Goal: Information Seeking & Learning: Learn about a topic

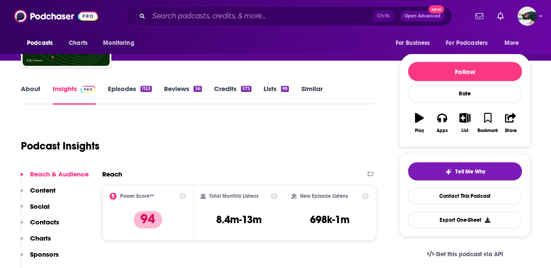
scroll to position [28, 0]
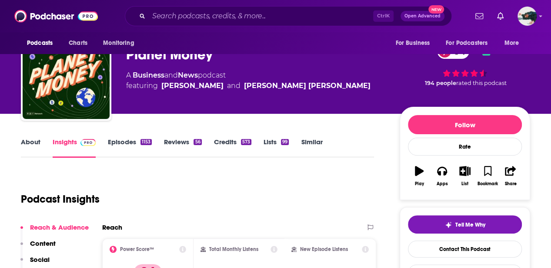
click at [134, 146] on link "Episodes 1153" at bounding box center [130, 147] width 44 height 20
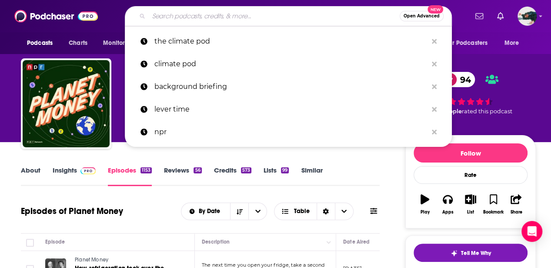
click at [228, 16] on input "Search podcasts, credits, & more..." at bounding box center [274, 16] width 251 height 14
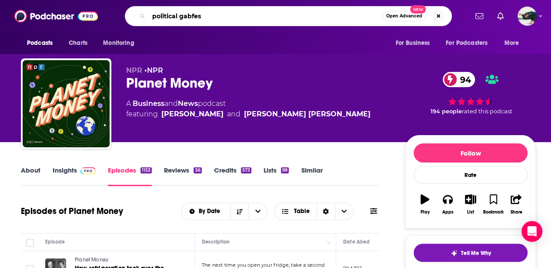
type input "political gabfest"
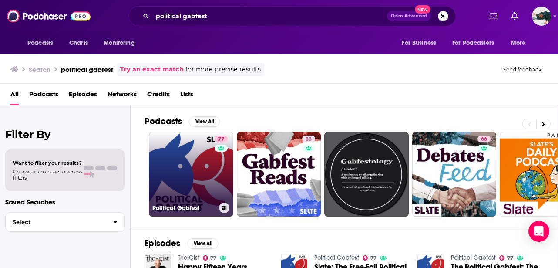
click at [193, 166] on link "77 Political Gabfest" at bounding box center [191, 174] width 84 height 84
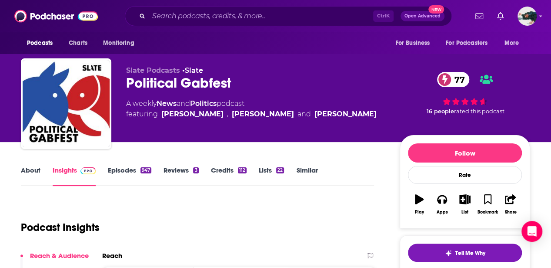
click at [228, 167] on link "Credits 112" at bounding box center [229, 176] width 36 height 20
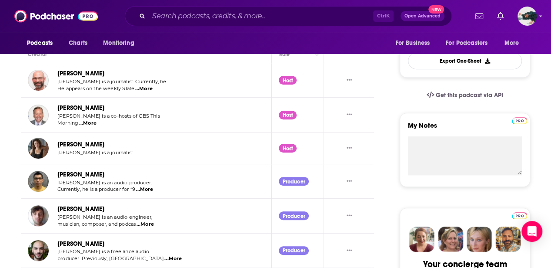
scroll to position [239, 0]
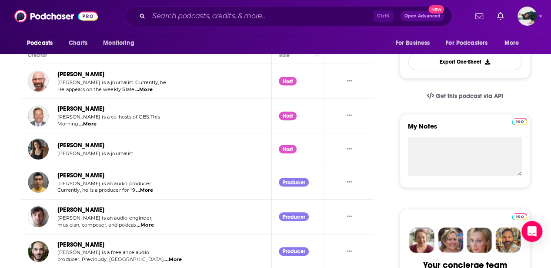
click at [149, 190] on span "...More" at bounding box center [144, 190] width 17 height 7
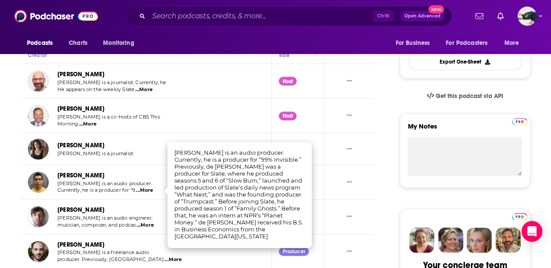
click at [152, 225] on span "...More" at bounding box center [145, 224] width 17 height 7
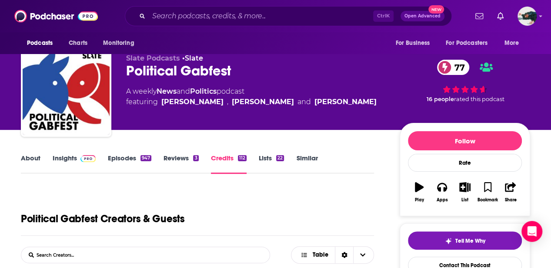
scroll to position [0, 0]
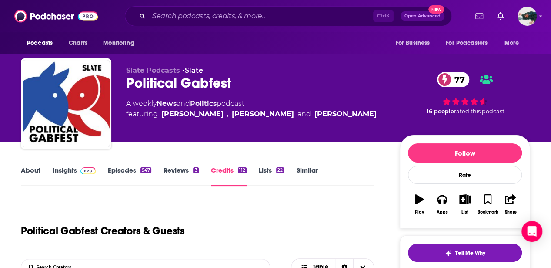
click at [122, 170] on link "Episodes 947" at bounding box center [130, 176] width 44 height 20
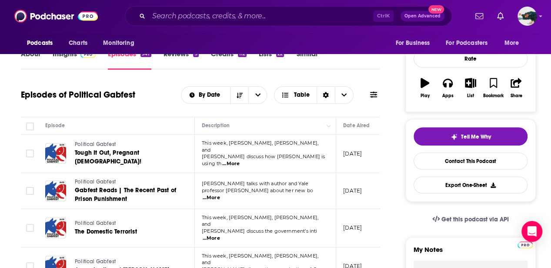
scroll to position [154, 0]
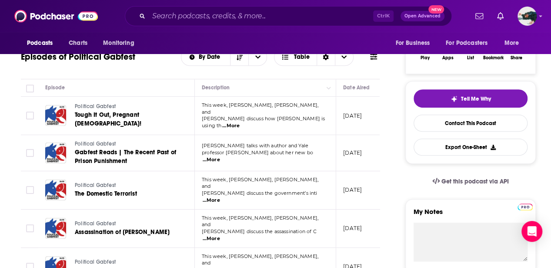
click at [220, 156] on span "...More" at bounding box center [211, 159] width 17 height 7
